Goal: Information Seeking & Learning: Learn about a topic

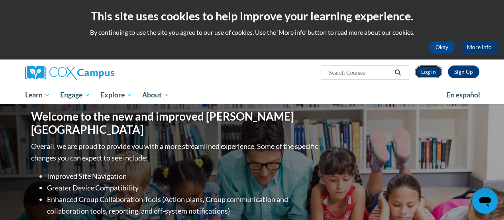
drag, startPoint x: 0, startPoint y: 0, endPoint x: 431, endPoint y: 68, distance: 436.3
click at [431, 68] on link "Log In" at bounding box center [429, 71] width 28 height 13
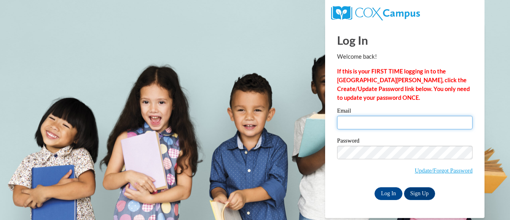
click at [378, 124] on input "Email" at bounding box center [405, 123] width 136 height 14
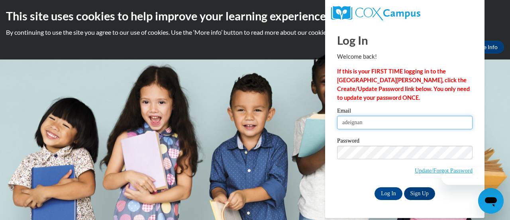
type input "adeignan@altoona.k12.wi.us"
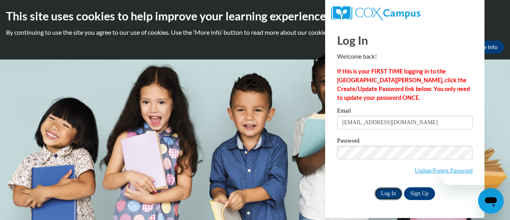
click at [394, 193] on input "Log In" at bounding box center [389, 193] width 28 height 13
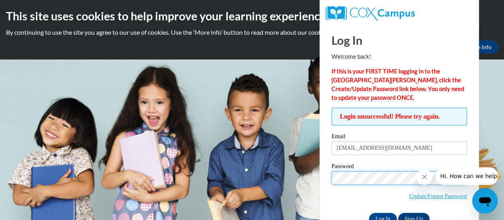
scroll to position [22, 0]
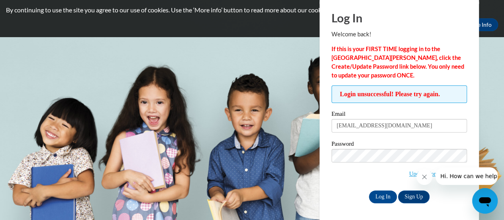
click at [349, 173] on span "Update/Forgot Password" at bounding box center [400, 165] width 136 height 33
click at [423, 179] on icon "Close message from company" at bounding box center [424, 176] width 6 height 6
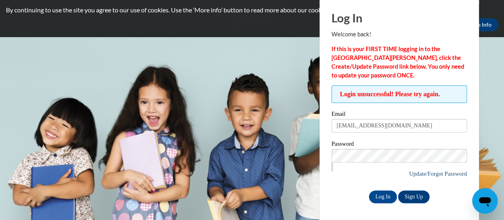
click at [412, 170] on link "Update/Forgot Password" at bounding box center [438, 173] width 58 height 6
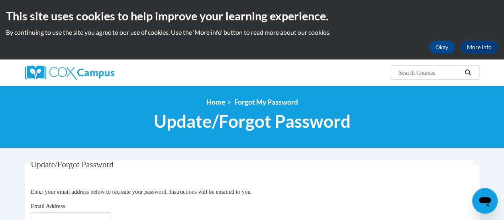
scroll to position [89, 0]
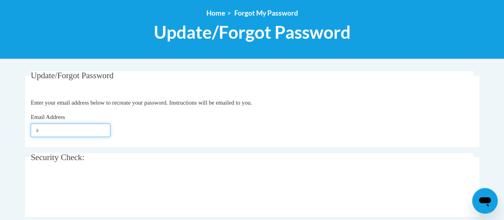
click at [97, 127] on input "a" at bounding box center [71, 130] width 80 height 14
type input "adeignan@altoona.k12.wi.us"
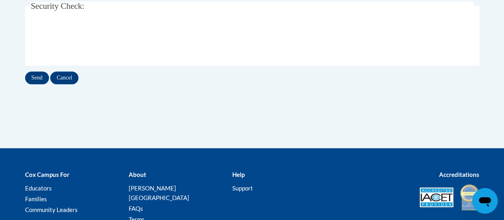
scroll to position [240, 0]
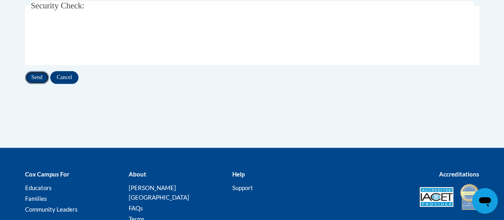
click at [41, 75] on input "Send" at bounding box center [37, 77] width 24 height 13
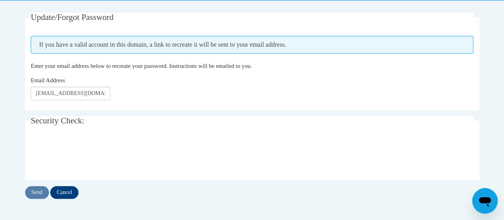
scroll to position [161, 0]
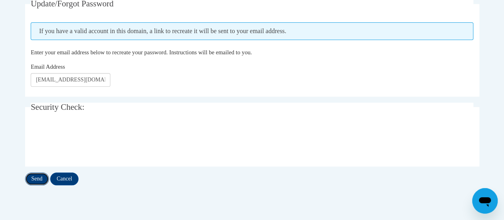
click at [39, 178] on input "Send" at bounding box center [37, 178] width 24 height 13
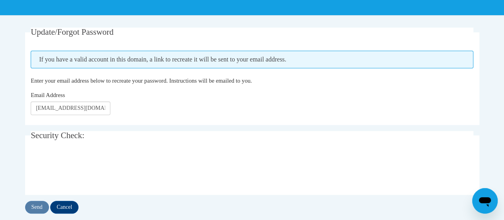
scroll to position [133, 0]
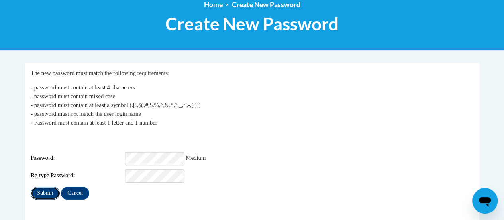
click at [40, 187] on input "Submit" at bounding box center [45, 193] width 29 height 13
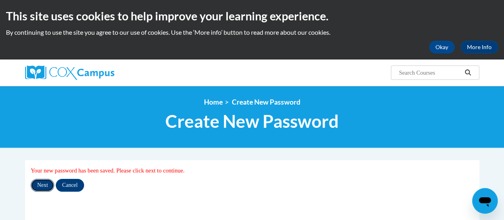
drag, startPoint x: 56, startPoint y: 184, endPoint x: 32, endPoint y: 184, distance: 23.9
click at [32, 184] on input "Next" at bounding box center [43, 185] width 24 height 13
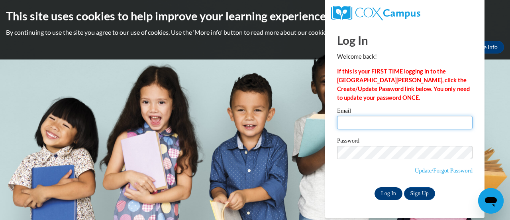
type input "adeignan@altoona.k12.wi.us"
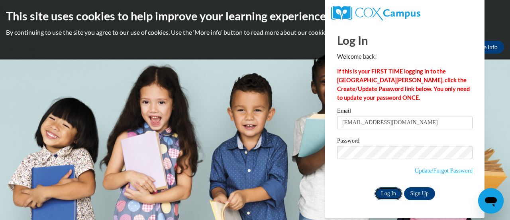
click at [392, 194] on input "Log In" at bounding box center [389, 193] width 28 height 13
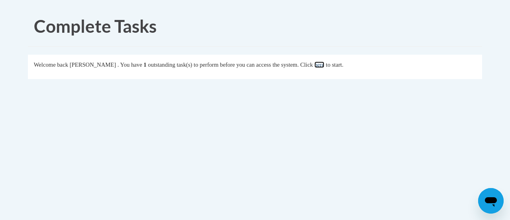
click at [325, 64] on link "here" at bounding box center [320, 64] width 10 height 6
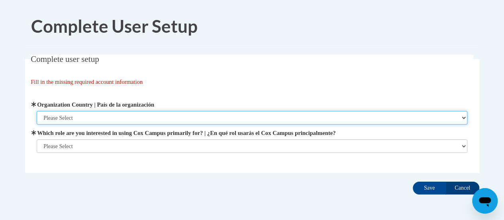
click at [104, 114] on select "Please Select United States | Estados Unidos Outside of the United States | Fue…" at bounding box center [252, 118] width 431 height 14
select select "ad49bcad-a171-4b2e-b99c-48b446064914"
click at [37, 111] on select "Please Select United States | Estados Unidos Outside of the United States | Fue…" at bounding box center [252, 118] width 431 height 14
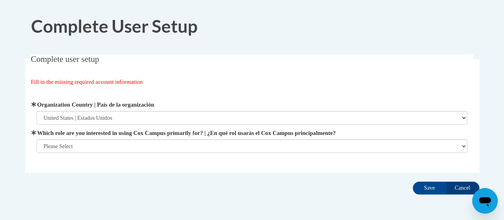
click at [122, 153] on div "Organization Address Line 1 | Dirección de la organización Línea 1 Organization…" at bounding box center [252, 126] width 443 height 73
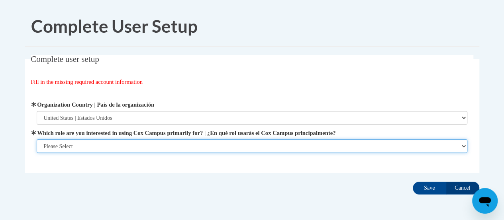
click at [117, 146] on select "Please Select College/University | Colegio/Universidad Community/Nonprofit Part…" at bounding box center [252, 146] width 431 height 14
select select "fbf2d438-af2f-41f8-98f1-81c410e29de3"
click at [37, 153] on select "Please Select College/University | Colegio/Universidad Community/Nonprofit Part…" at bounding box center [252, 146] width 431 height 14
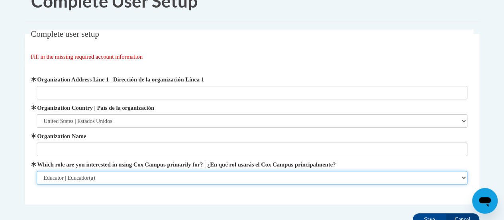
scroll to position [43, 0]
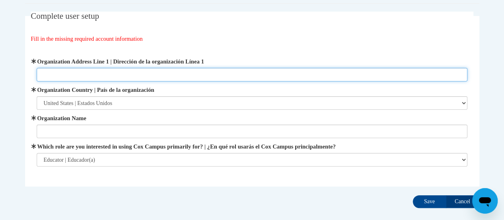
click at [168, 75] on input "Organization Address Line 1 | Dirección de la organización Línea 1" at bounding box center [252, 75] width 431 height 14
type input "157 Barlett Ave Altoona, WI 54720"
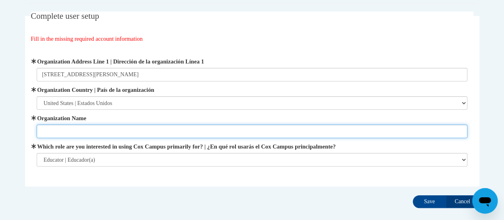
click at [132, 126] on input "Organization Name" at bounding box center [252, 131] width 431 height 14
type input "Altoona Elementary School"
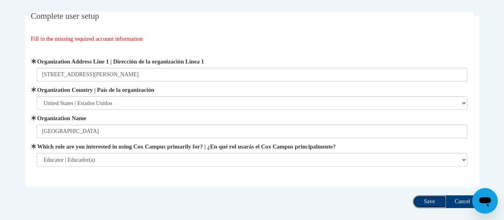
click at [424, 205] on input "Save" at bounding box center [429, 201] width 33 height 13
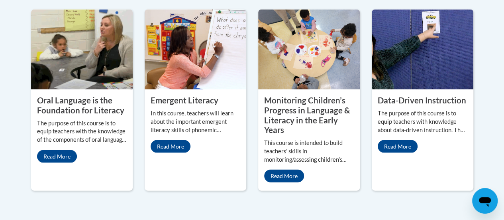
scroll to position [768, 0]
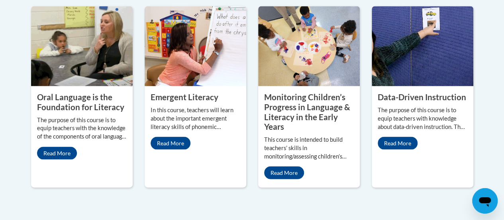
click at [75, 53] on img at bounding box center [82, 46] width 102 height 80
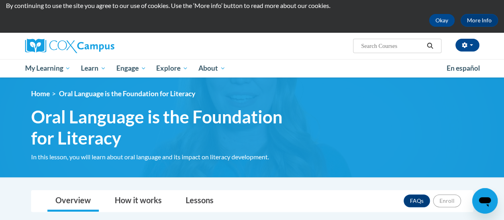
scroll to position [8, 0]
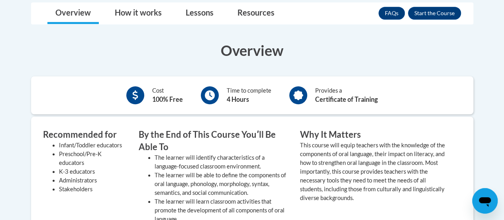
scroll to position [252, 0]
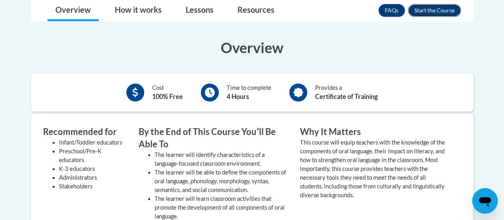
click at [439, 10] on button "Enroll" at bounding box center [434, 10] width 53 height 13
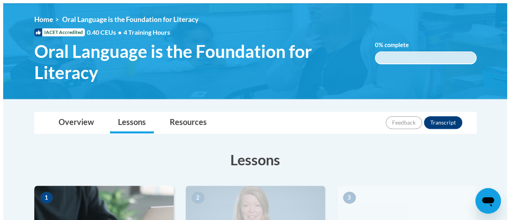
scroll to position [277, 0]
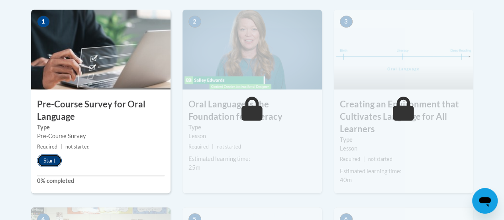
click at [53, 159] on button "Start" at bounding box center [49, 160] width 25 height 13
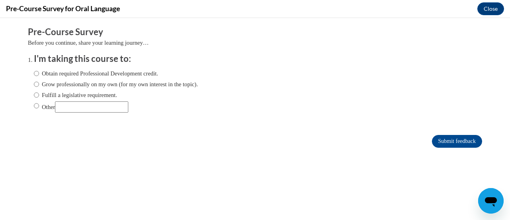
scroll to position [0, 0]
click at [34, 71] on input "Obtain required Professional Development credit." at bounding box center [36, 73] width 5 height 9
radio input "true"
click at [455, 142] on input "Submit feedback" at bounding box center [457, 141] width 50 height 13
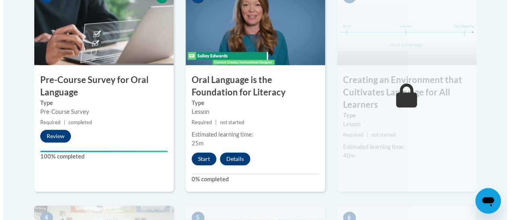
scroll to position [301, 0]
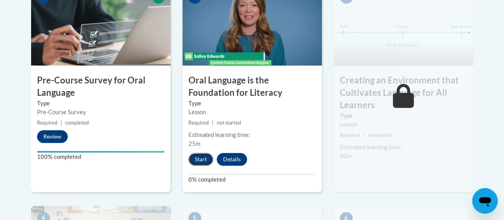
click at [206, 157] on button "Start" at bounding box center [201, 159] width 25 height 13
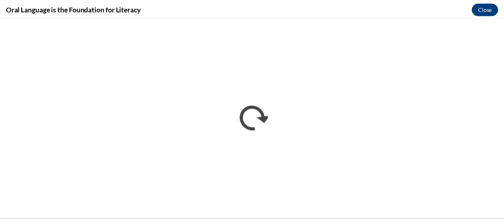
scroll to position [0, 0]
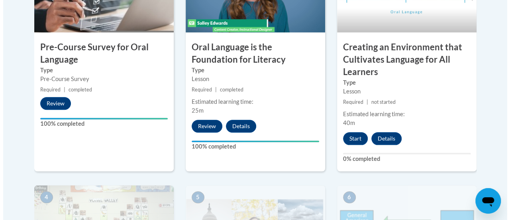
scroll to position [334, 0]
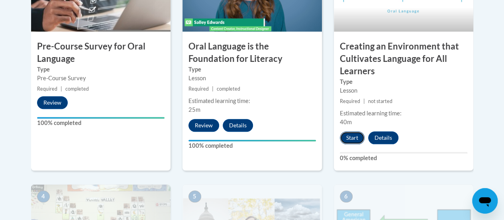
click at [351, 142] on button "Start" at bounding box center [352, 137] width 25 height 13
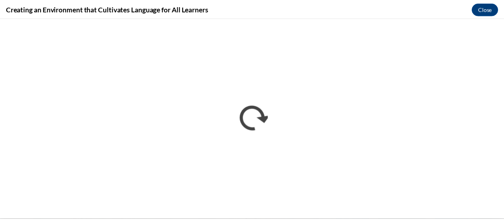
scroll to position [0, 0]
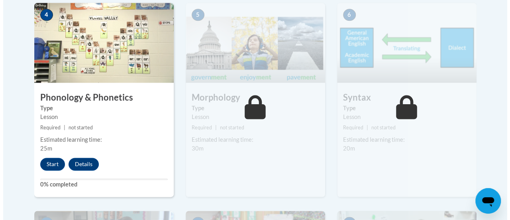
scroll to position [519, 0]
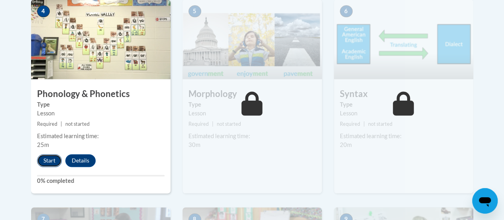
click at [54, 161] on button "Start" at bounding box center [49, 160] width 25 height 13
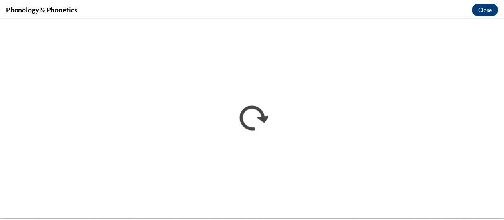
scroll to position [0, 0]
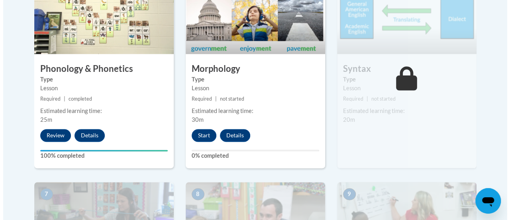
scroll to position [545, 0]
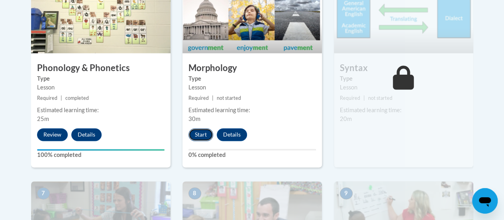
click at [203, 136] on button "Start" at bounding box center [201, 134] width 25 height 13
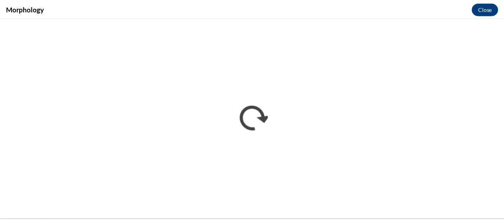
scroll to position [0, 0]
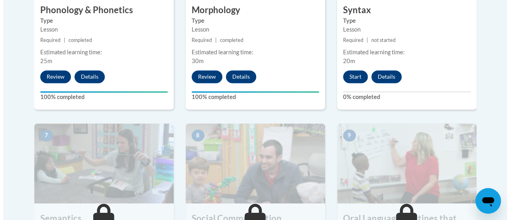
scroll to position [604, 0]
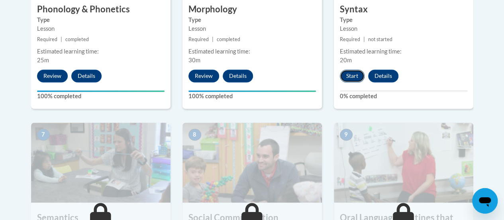
click at [359, 71] on button "Start" at bounding box center [352, 75] width 25 height 13
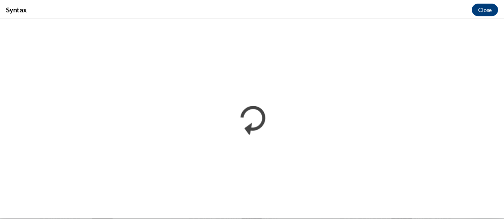
scroll to position [0, 0]
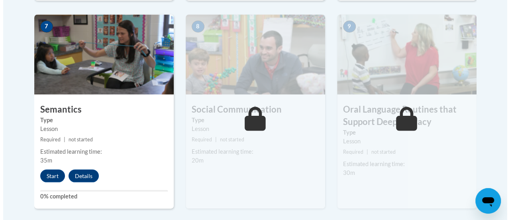
scroll to position [709, 0]
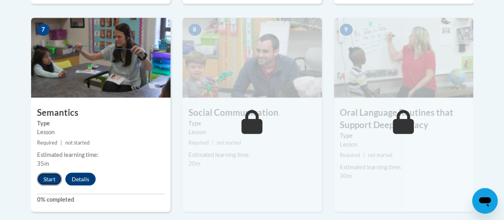
click at [57, 179] on button "Start" at bounding box center [49, 178] width 25 height 13
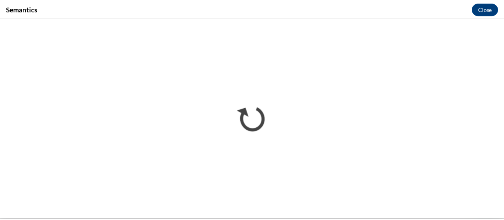
scroll to position [0, 0]
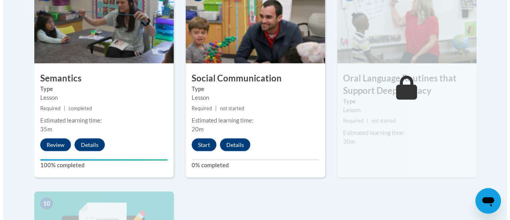
scroll to position [740, 0]
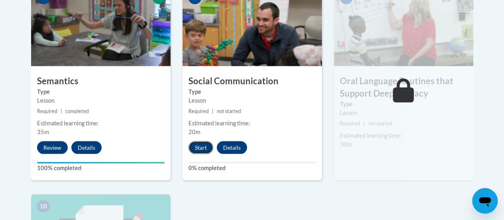
click at [203, 146] on button "Start" at bounding box center [201, 147] width 25 height 13
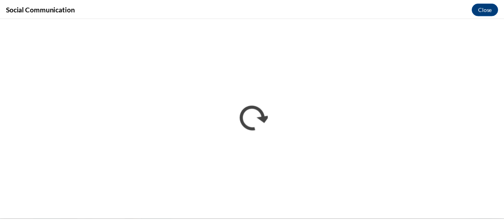
scroll to position [0, 0]
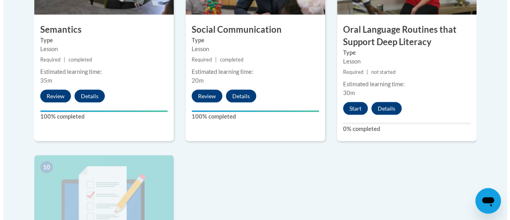
scroll to position [798, 0]
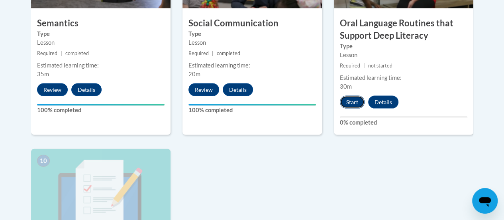
click at [355, 102] on button "Start" at bounding box center [352, 102] width 25 height 13
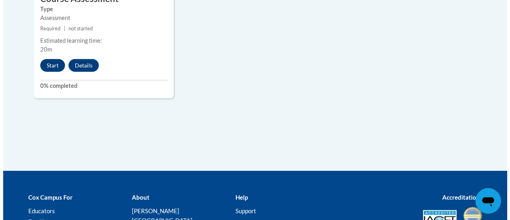
scroll to position [1069, 0]
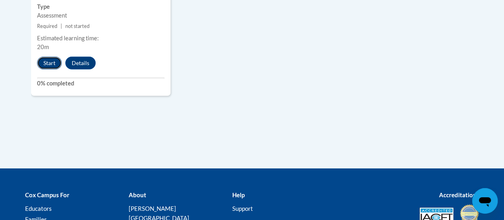
click at [50, 64] on button "Start" at bounding box center [49, 63] width 25 height 13
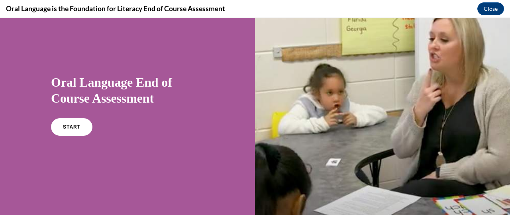
scroll to position [14, 0]
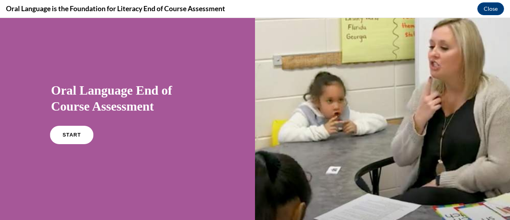
click at [73, 142] on link "START" at bounding box center [71, 135] width 43 height 18
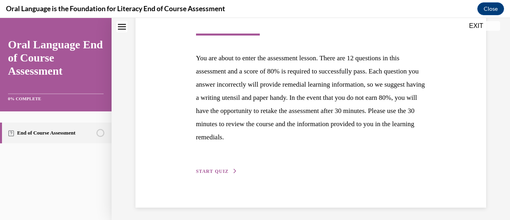
scroll to position [146, 0]
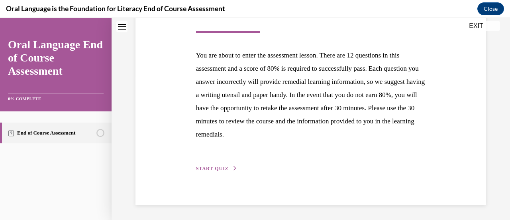
click at [222, 169] on span "START QUIZ" at bounding box center [212, 168] width 33 height 6
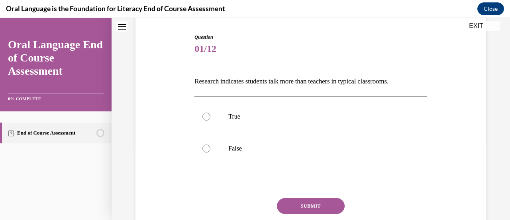
scroll to position [77, 0]
click at [243, 151] on p "False" at bounding box center [317, 149] width 179 height 8
click at [210, 151] on input "False" at bounding box center [207, 149] width 8 height 8
radio input "true"
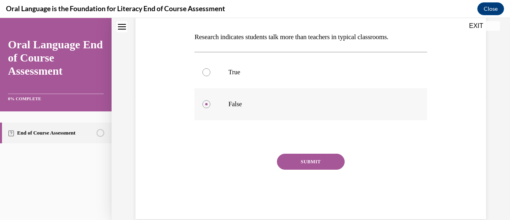
scroll to position [125, 0]
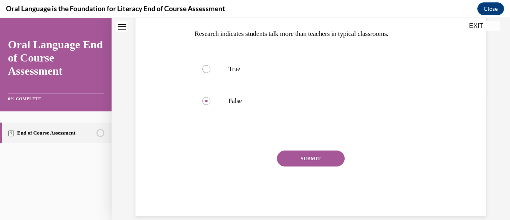
click at [304, 160] on button "SUBMIT" at bounding box center [311, 158] width 68 height 16
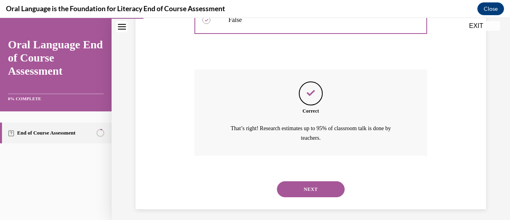
scroll to position [210, 0]
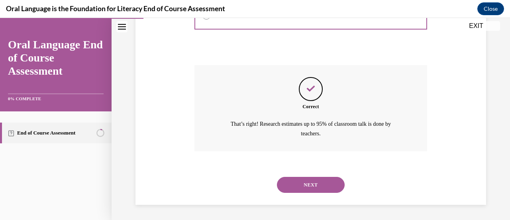
click at [314, 180] on button "NEXT" at bounding box center [311, 185] width 68 height 16
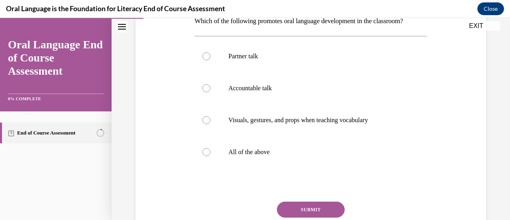
scroll to position [139, 0]
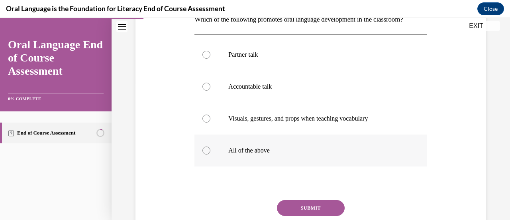
click at [236, 152] on p "All of the above" at bounding box center [317, 150] width 179 height 8
click at [210, 152] on input "All of the above" at bounding box center [207, 150] width 8 height 8
radio input "true"
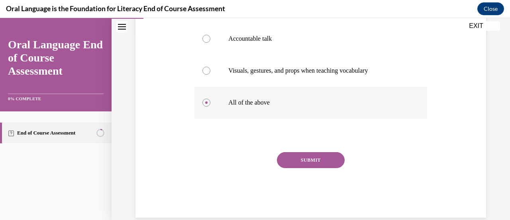
scroll to position [188, 0]
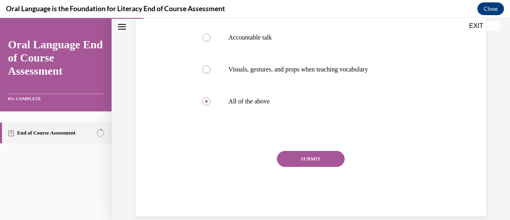
click at [303, 157] on button "SUBMIT" at bounding box center [311, 159] width 68 height 16
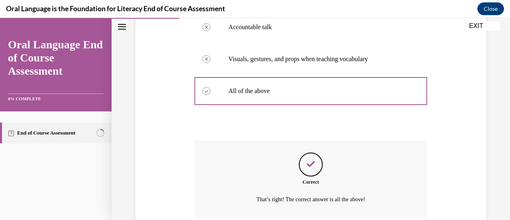
scroll to position [265, 0]
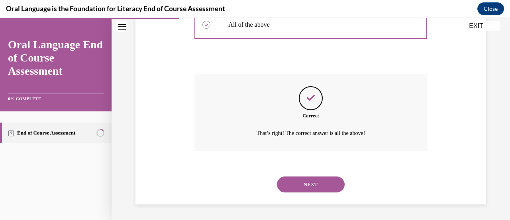
click at [317, 184] on button "NEXT" at bounding box center [311, 184] width 68 height 16
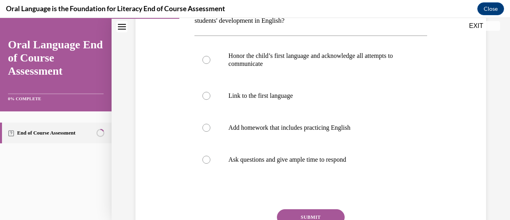
scroll to position [123, 0]
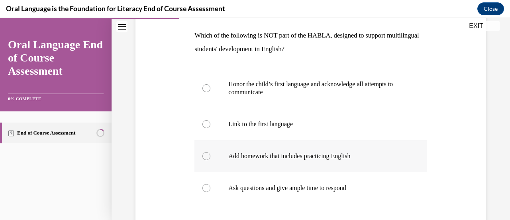
click at [307, 153] on p "Add homework that includes practicing English" at bounding box center [317, 156] width 179 height 8
click at [210, 153] on input "Add homework that includes practicing English" at bounding box center [207, 156] width 8 height 8
radio input "true"
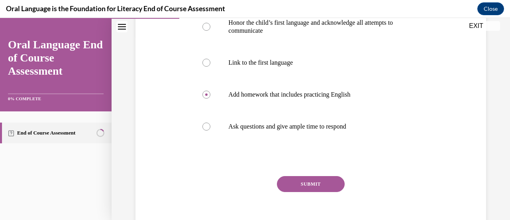
click at [318, 185] on button "SUBMIT" at bounding box center [311, 184] width 68 height 16
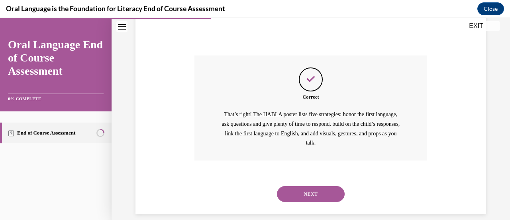
scroll to position [315, 0]
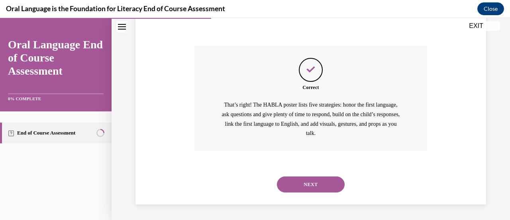
click at [318, 185] on button "NEXT" at bounding box center [311, 184] width 68 height 16
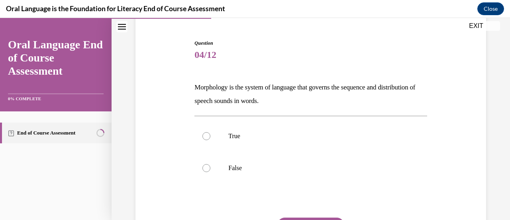
scroll to position [77, 0]
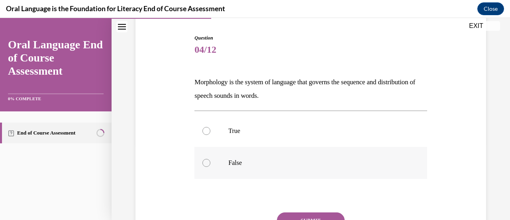
click at [283, 148] on label "False" at bounding box center [311, 163] width 232 height 32
click at [210, 159] on input "False" at bounding box center [207, 163] width 8 height 8
radio input "true"
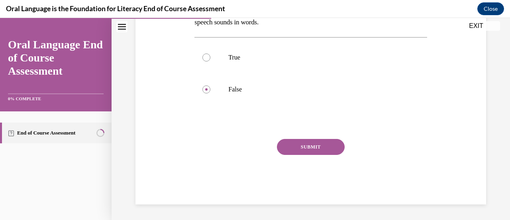
click at [311, 149] on button "SUBMIT" at bounding box center [311, 147] width 68 height 16
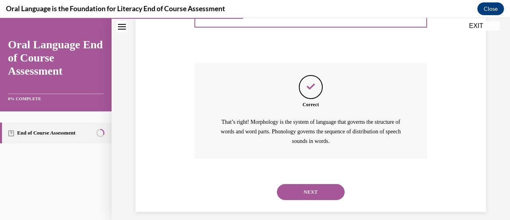
scroll to position [233, 0]
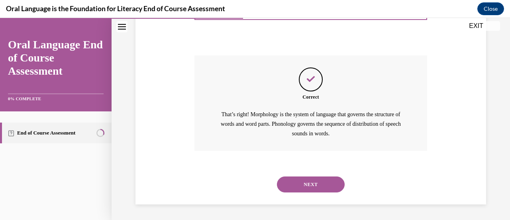
click at [320, 185] on button "NEXT" at bounding box center [311, 184] width 68 height 16
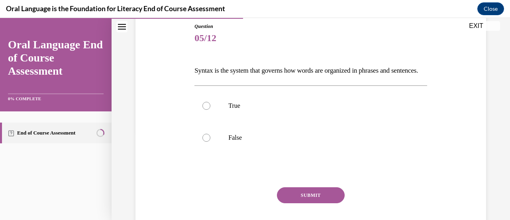
scroll to position [91, 0]
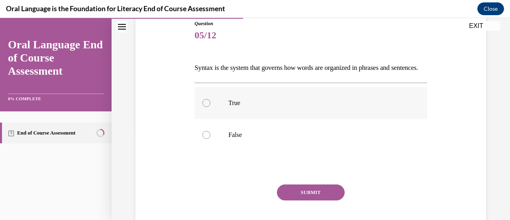
click at [248, 119] on label "True" at bounding box center [311, 103] width 232 height 32
click at [210, 107] on input "True" at bounding box center [207, 103] width 8 height 8
radio input "true"
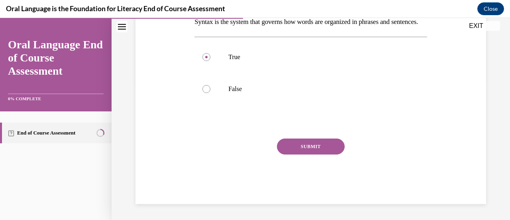
scroll to position [142, 0]
click at [328, 154] on button "SUBMIT" at bounding box center [311, 146] width 68 height 16
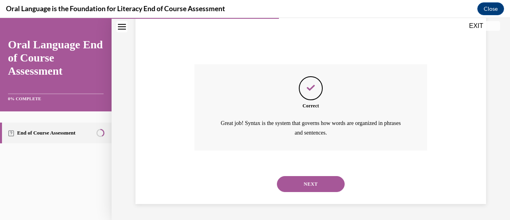
scroll to position [224, 0]
click at [330, 181] on button "NEXT" at bounding box center [311, 184] width 68 height 16
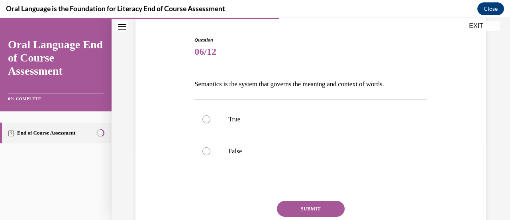
scroll to position [80, 0]
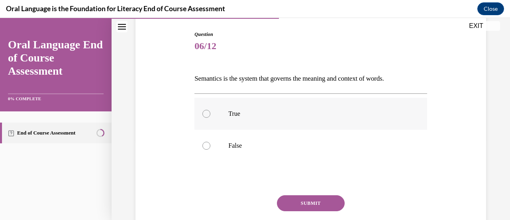
click at [242, 114] on p "True" at bounding box center [317, 114] width 179 height 8
click at [210, 114] on input "True" at bounding box center [207, 114] width 8 height 8
radio input "true"
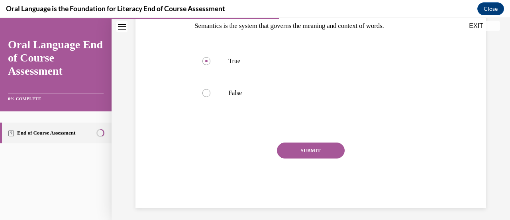
click at [305, 149] on button "SUBMIT" at bounding box center [311, 150] width 68 height 16
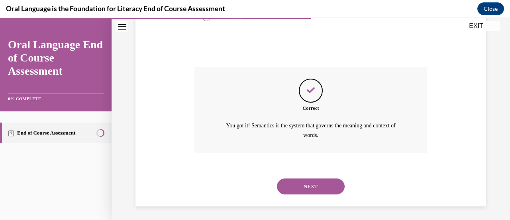
click at [305, 149] on div "Correct You got it! Semantics is the system that governs the meaning and contex…" at bounding box center [311, 110] width 232 height 86
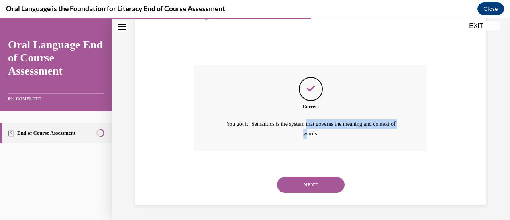
click at [320, 185] on button "NEXT" at bounding box center [311, 185] width 68 height 16
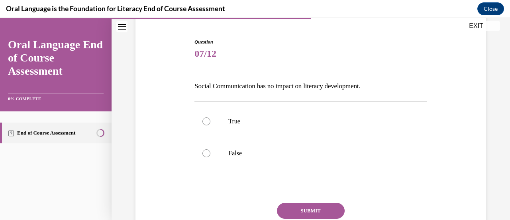
scroll to position [81, 0]
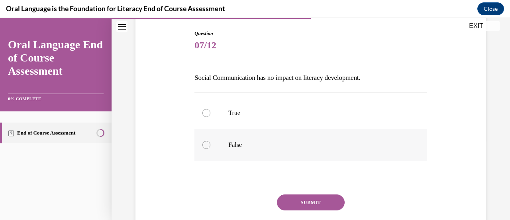
click at [213, 146] on label "False" at bounding box center [311, 145] width 232 height 32
click at [210, 146] on input "False" at bounding box center [207, 145] width 8 height 8
radio input "true"
click at [328, 201] on button "SUBMIT" at bounding box center [311, 202] width 68 height 16
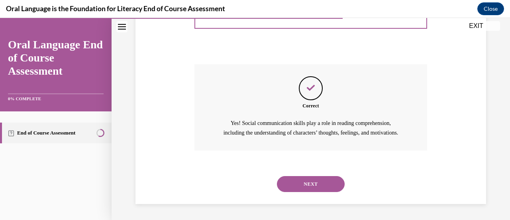
scroll to position [220, 0]
click at [319, 184] on button "NEXT" at bounding box center [311, 184] width 68 height 16
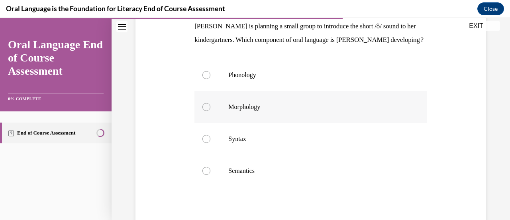
scroll to position [134, 0]
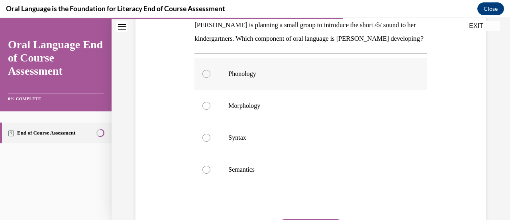
click at [352, 90] on label "Phonology" at bounding box center [311, 74] width 232 height 32
click at [210, 78] on input "Phonology" at bounding box center [207, 74] width 8 height 8
radio input "true"
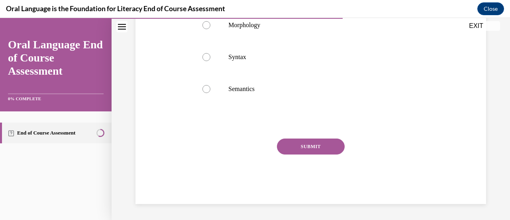
click at [330, 146] on button "SUBMIT" at bounding box center [311, 146] width 68 height 16
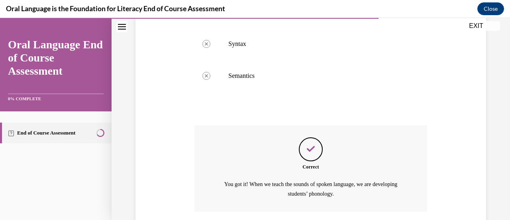
scroll to position [301, 0]
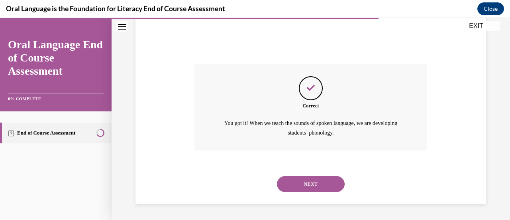
click at [330, 182] on button "NEXT" at bounding box center [311, 184] width 68 height 16
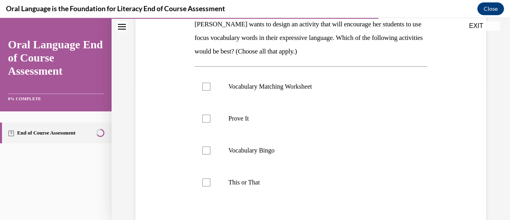
scroll to position [122, 0]
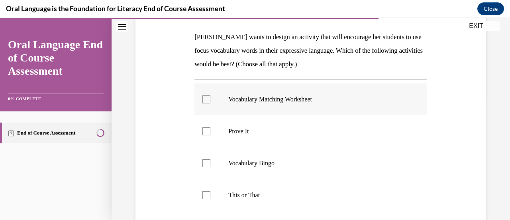
click at [276, 107] on label "Vocabulary Matching Worksheet" at bounding box center [311, 99] width 232 height 32
click at [210, 103] on input "Vocabulary Matching Worksheet" at bounding box center [207, 99] width 8 height 8
checkbox input "true"
click at [227, 139] on label "Prove It" at bounding box center [311, 131] width 232 height 32
click at [210, 135] on input "Prove It" at bounding box center [207, 131] width 8 height 8
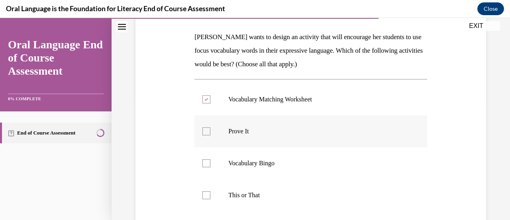
checkbox input "true"
drag, startPoint x: 220, startPoint y: 169, endPoint x: 205, endPoint y: 166, distance: 15.5
click at [205, 166] on div at bounding box center [207, 163] width 8 height 8
click at [205, 166] on input "Vocabulary Bingo" at bounding box center [207, 163] width 8 height 8
checkbox input "true"
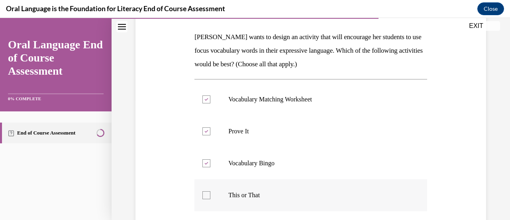
click at [208, 198] on div at bounding box center [207, 195] width 8 height 8
click at [208, 198] on input "This or That" at bounding box center [207, 195] width 8 height 8
checkbox input "true"
click at [213, 104] on label "Vocabulary Matching Worksheet" at bounding box center [311, 99] width 232 height 32
click at [210, 103] on input "Vocabulary Matching Worksheet" at bounding box center [207, 99] width 8 height 8
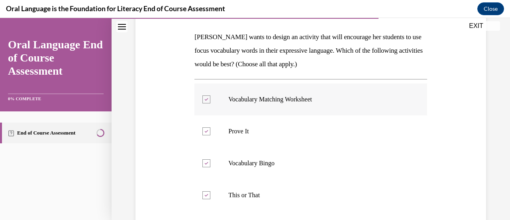
checkbox input "false"
click at [214, 166] on label "Vocabulary Bingo" at bounding box center [311, 163] width 232 height 32
click at [210, 166] on input "Vocabulary Bingo" at bounding box center [207, 163] width 8 height 8
checkbox input "false"
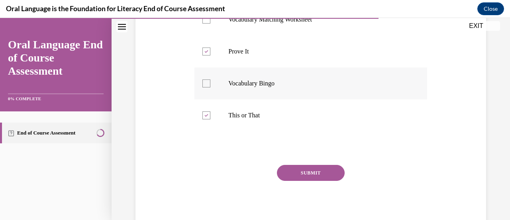
scroll to position [203, 0]
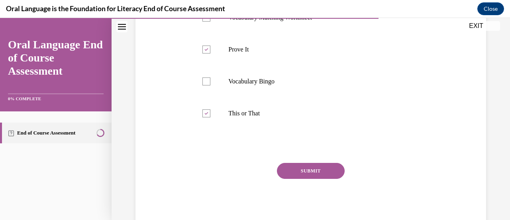
click at [289, 167] on button "SUBMIT" at bounding box center [311, 171] width 68 height 16
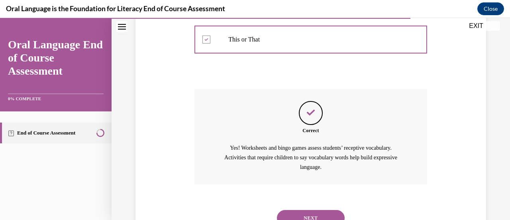
scroll to position [311, 0]
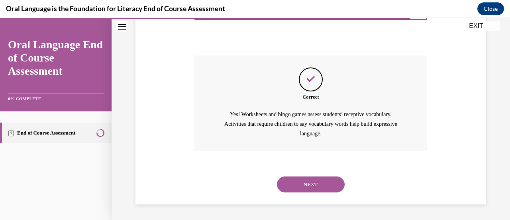
click at [307, 191] on button "NEXT" at bounding box center [311, 184] width 68 height 16
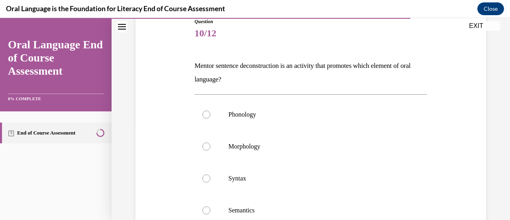
scroll to position [109, 0]
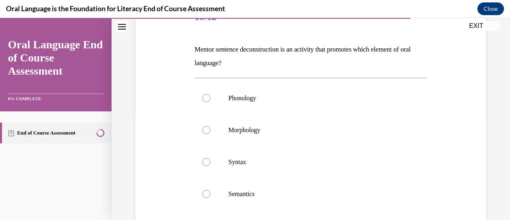
drag, startPoint x: 243, startPoint y: 62, endPoint x: 182, endPoint y: 52, distance: 62.2
click at [182, 52] on div "Question 10/12 Mentor sentence deconstruction is an activity that promotes whic…" at bounding box center [311, 143] width 355 height 331
copy p "Mentor sentence deconstruction is an activity that promotes which element of or…"
click at [218, 157] on label "Syntax" at bounding box center [311, 162] width 232 height 32
click at [210, 158] on input "Syntax" at bounding box center [207, 162] width 8 height 8
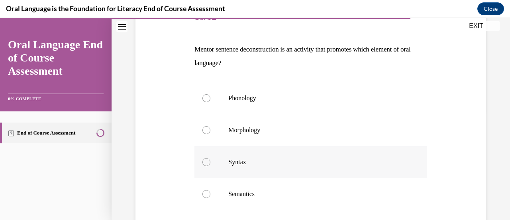
radio input "true"
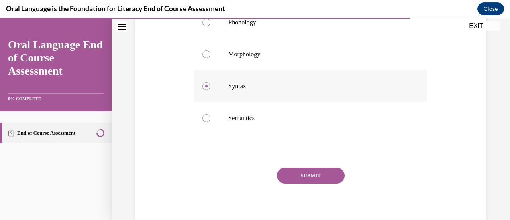
scroll to position [186, 0]
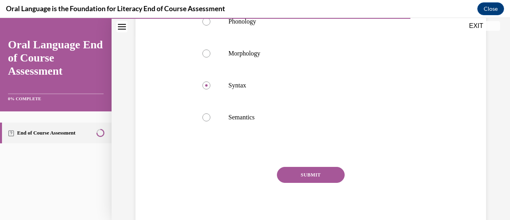
click at [329, 175] on button "SUBMIT" at bounding box center [311, 175] width 68 height 16
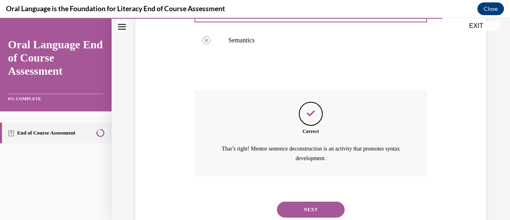
scroll to position [287, 0]
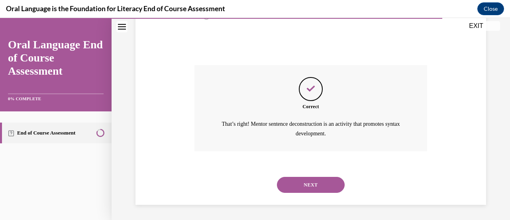
click at [321, 188] on button "NEXT" at bounding box center [311, 185] width 68 height 16
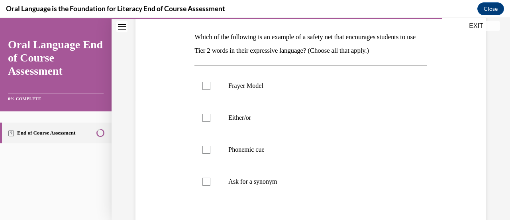
scroll to position [121, 0]
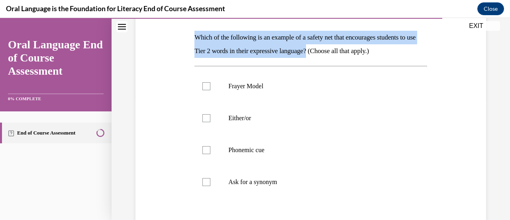
drag, startPoint x: 332, startPoint y: 52, endPoint x: 182, endPoint y: 32, distance: 152.0
click at [182, 32] on div "Question 11/12 Which of the following is an example of a safety net that encour…" at bounding box center [311, 131] width 355 height 331
copy p "Which of the following is an example of a safety net that encourages students t…"
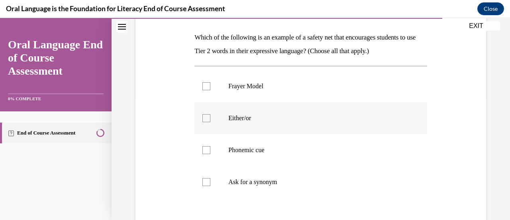
click at [234, 119] on p "Either/or" at bounding box center [317, 118] width 179 height 8
click at [210, 119] on input "Either/or" at bounding box center [207, 118] width 8 height 8
checkbox input "true"
click at [241, 181] on p "Ask for a synonym" at bounding box center [317, 182] width 179 height 8
click at [210, 181] on input "Ask for a synonym" at bounding box center [207, 182] width 8 height 8
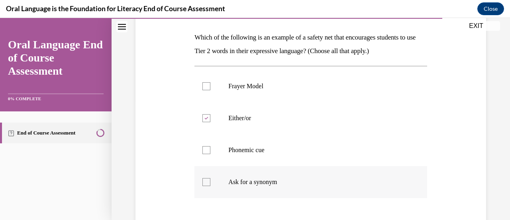
checkbox input "true"
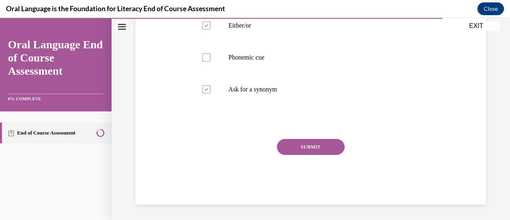
click at [323, 139] on button "SUBMIT" at bounding box center [311, 147] width 68 height 16
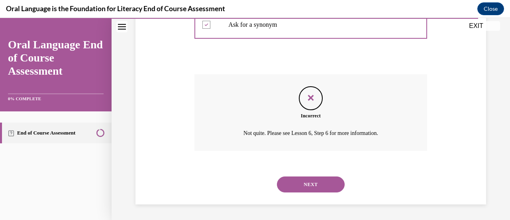
scroll to position [278, 0]
click at [323, 189] on button "NEXT" at bounding box center [311, 185] width 68 height 16
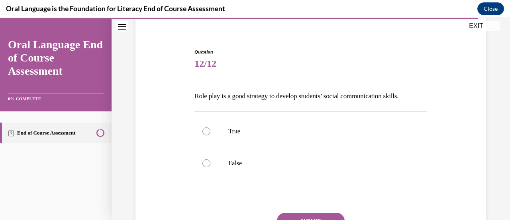
scroll to position [66, 0]
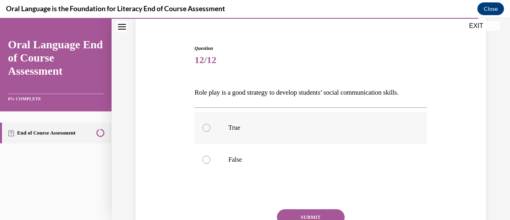
click at [291, 122] on label "True" at bounding box center [311, 128] width 232 height 32
click at [210, 124] on input "True" at bounding box center [207, 128] width 8 height 8
radio input "true"
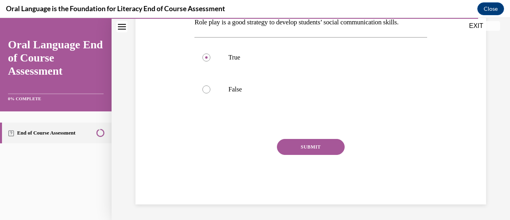
click at [313, 155] on div "SUBMIT" at bounding box center [311, 159] width 232 height 40
click at [305, 149] on button "SUBMIT" at bounding box center [311, 147] width 68 height 16
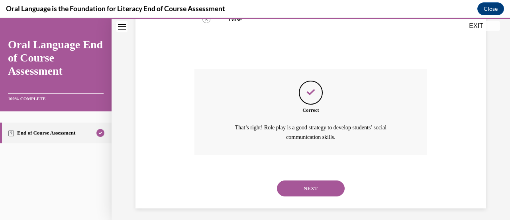
scroll to position [210, 0]
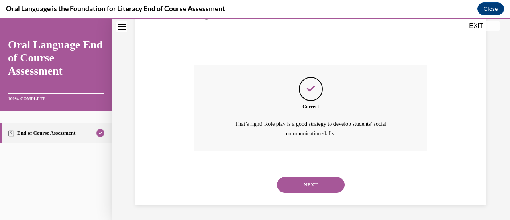
click at [322, 184] on button "NEXT" at bounding box center [311, 185] width 68 height 16
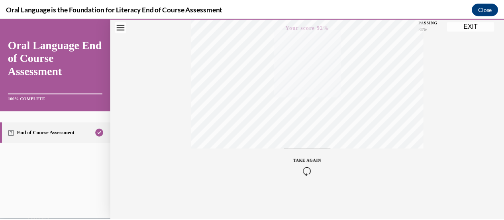
scroll to position [111, 0]
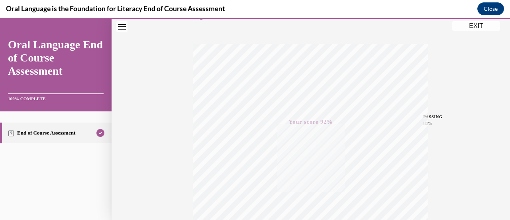
click at [478, 28] on button "EXIT" at bounding box center [476, 26] width 48 height 10
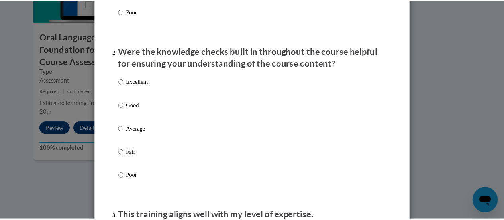
scroll to position [0, 0]
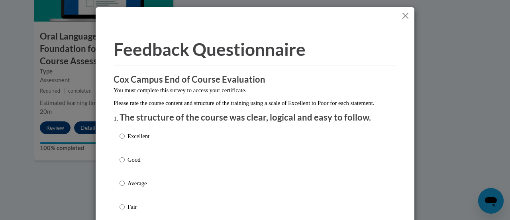
click at [401, 14] on button "Close" at bounding box center [406, 16] width 10 height 10
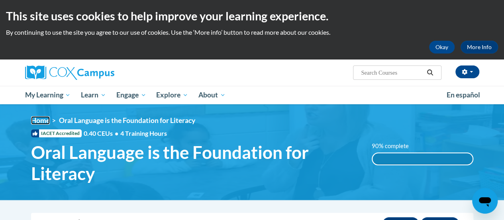
click at [48, 122] on link "Home" at bounding box center [40, 120] width 19 height 8
